Goal: Task Accomplishment & Management: Use online tool/utility

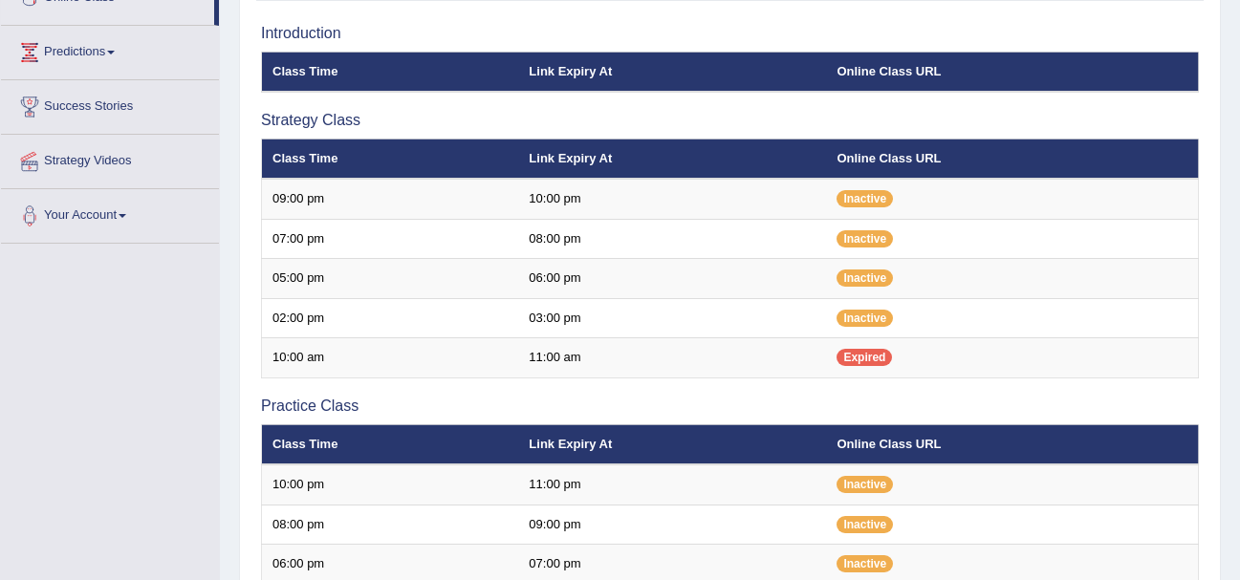
scroll to position [287, 0]
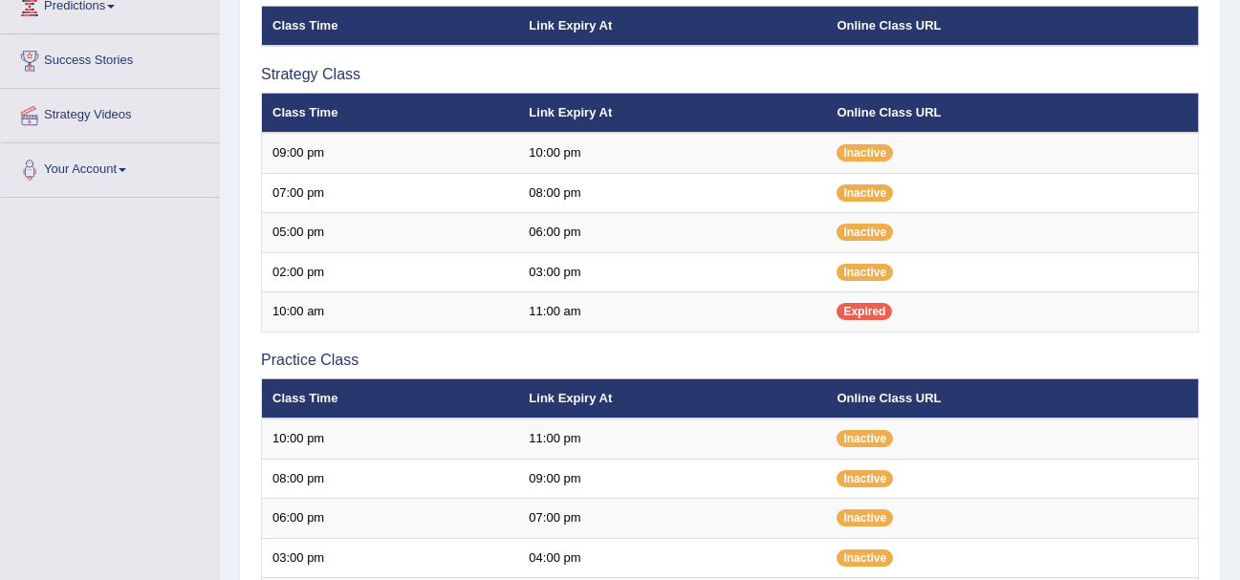
scroll to position [287, 0]
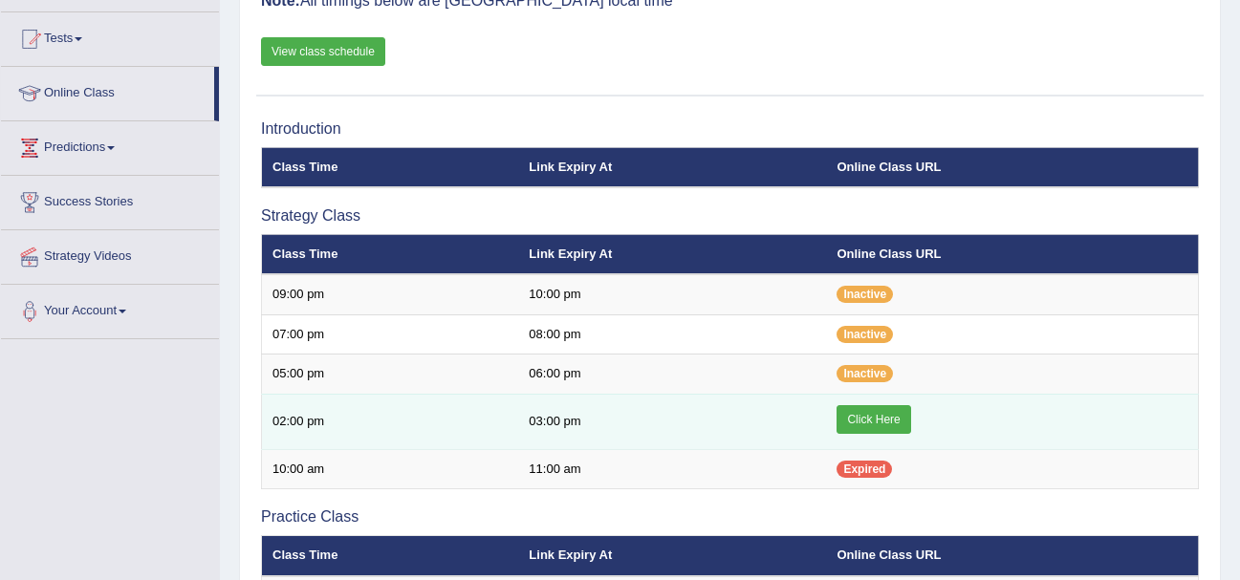
click at [883, 423] on link "Click Here" at bounding box center [873, 419] width 74 height 29
